Goal: Task Accomplishment & Management: Complete application form

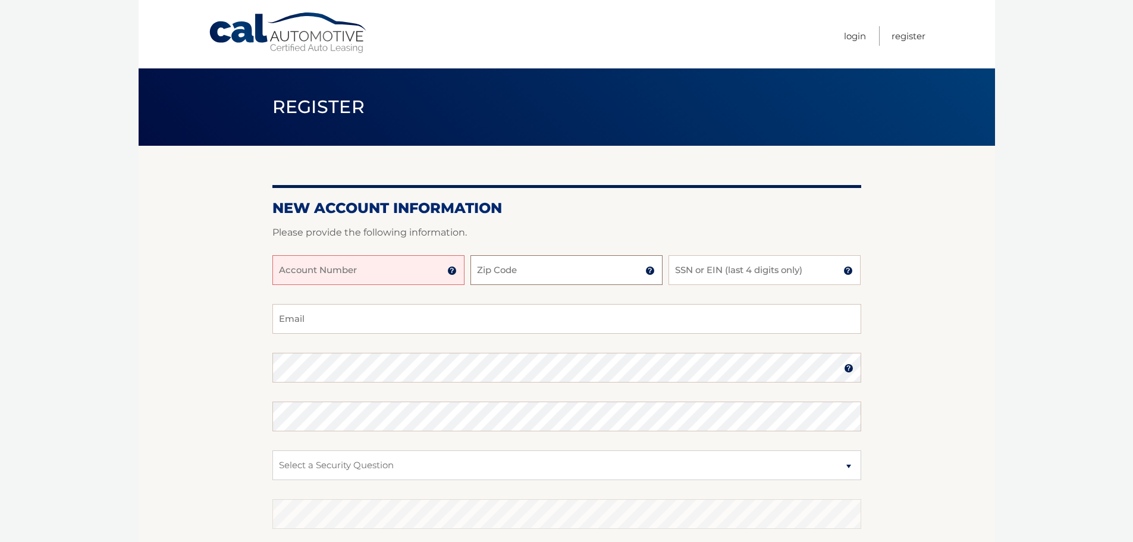
click at [538, 276] on input "Zip Code" at bounding box center [567, 270] width 192 height 30
type input "18640"
type input "[EMAIL_ADDRESS][DOMAIN_NAME]"
click at [733, 267] on input "SSN or EIN (last 4 digits only)" at bounding box center [765, 270] width 192 height 30
type input "8369"
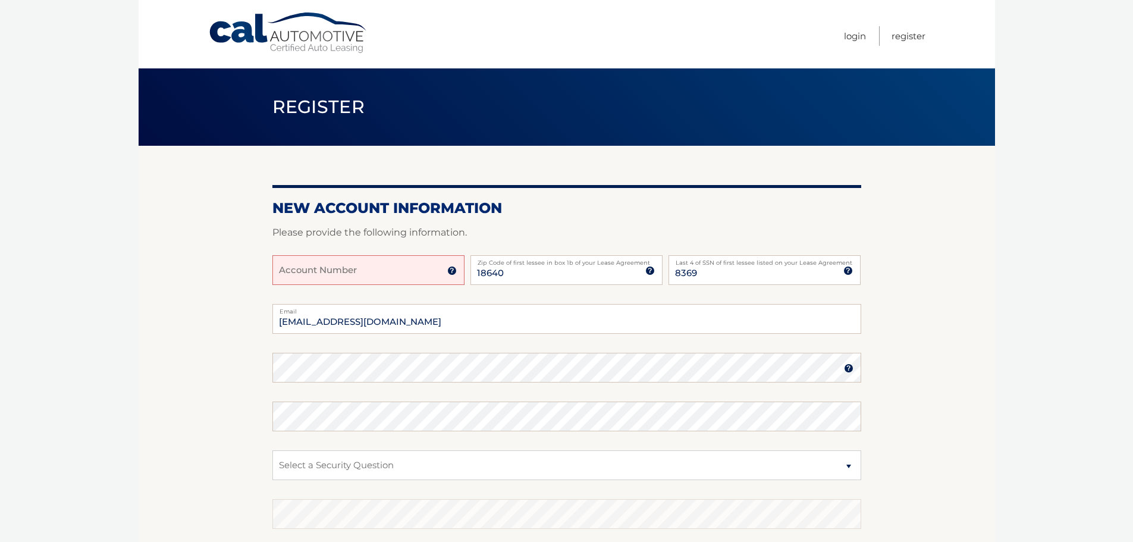
click at [452, 277] on input "Account Number" at bounding box center [369, 270] width 192 height 30
click at [453, 267] on img at bounding box center [452, 271] width 10 height 10
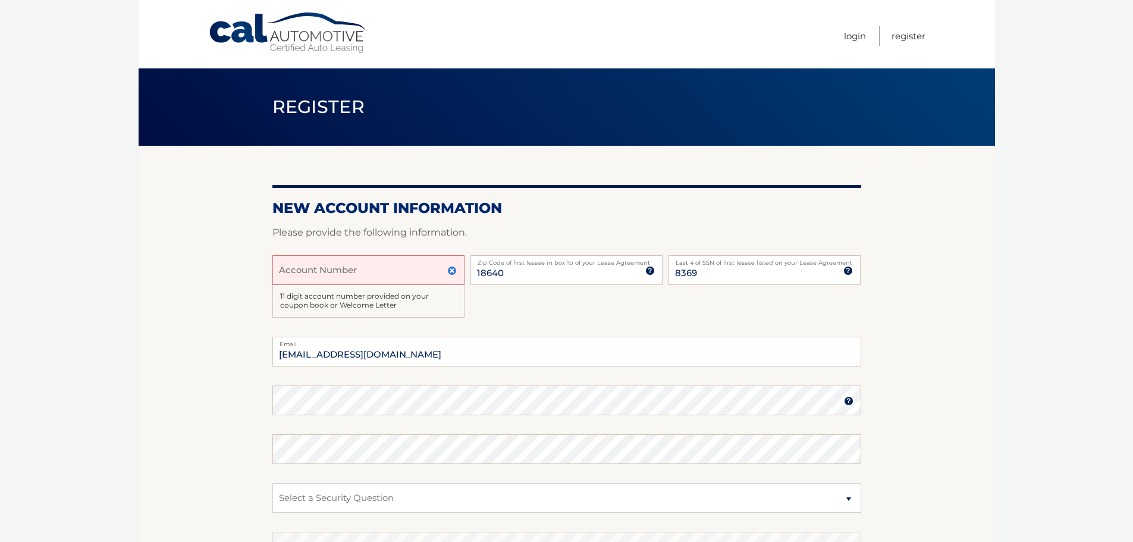
click at [453, 267] on img at bounding box center [452, 271] width 10 height 10
